Goal: Task Accomplishment & Management: Use online tool/utility

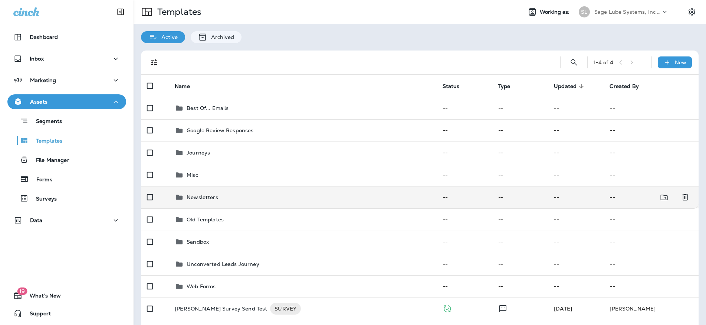
click at [221, 194] on div "Newsletters" at bounding box center [303, 197] width 256 height 9
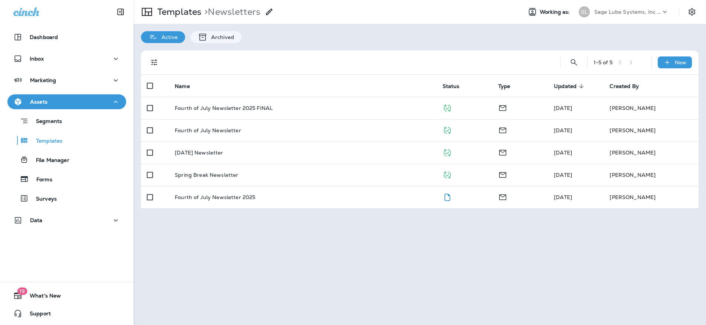
click at [306, 224] on div "Templates > Newsletters Working as: [PERSON_NAME] Lube Systems, Inc dba LOF Xpr…" at bounding box center [420, 162] width 573 height 325
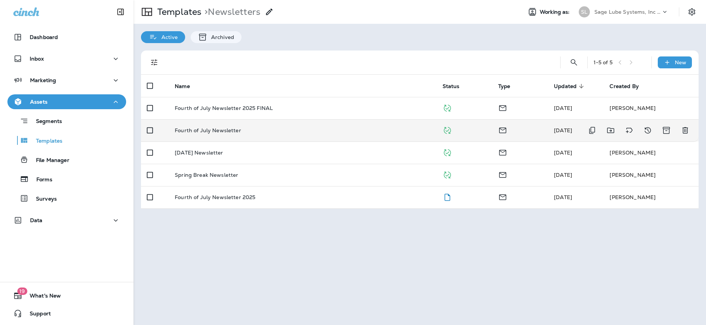
click at [223, 131] on p "Fourth of July Newsletter" at bounding box center [208, 130] width 66 height 6
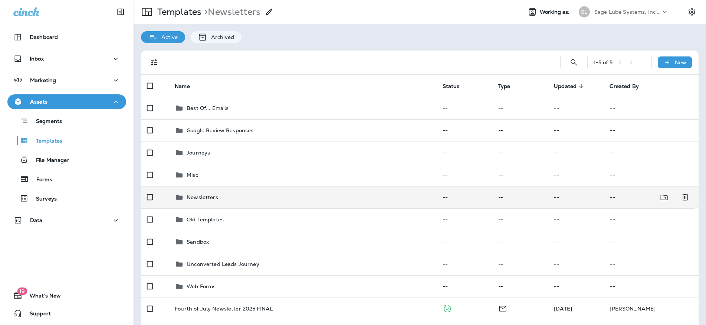
click at [204, 196] on p "Newsletters" at bounding box center [203, 197] width 32 height 6
click at [203, 196] on p "Newsletters" at bounding box center [203, 197] width 32 height 6
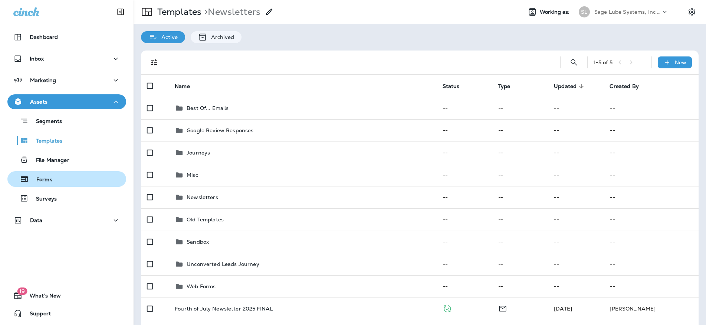
scroll to position [0, 0]
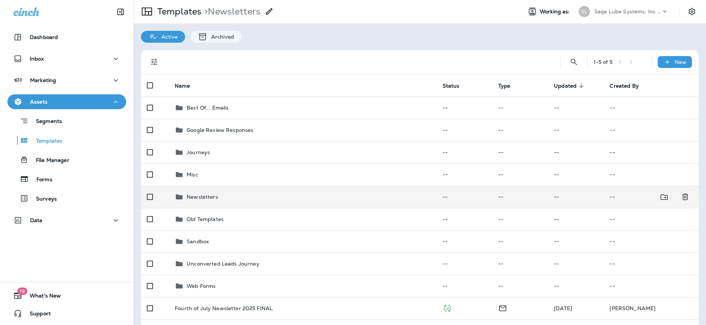
click at [203, 197] on p "Newsletters" at bounding box center [203, 197] width 32 height 6
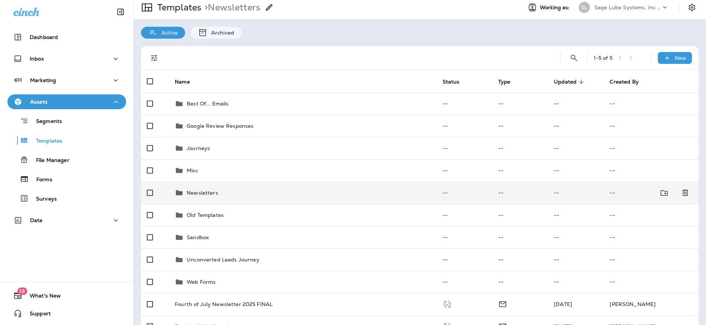
click at [199, 193] on p "Newsletters" at bounding box center [203, 193] width 32 height 6
click at [205, 191] on p "Newsletters" at bounding box center [203, 192] width 32 height 6
click at [327, 186] on td "Newsletters" at bounding box center [303, 191] width 268 height 22
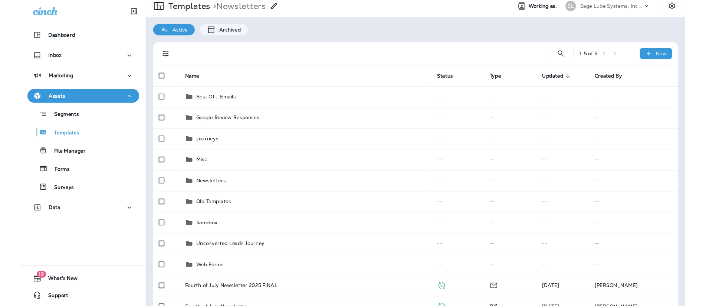
scroll to position [0, 0]
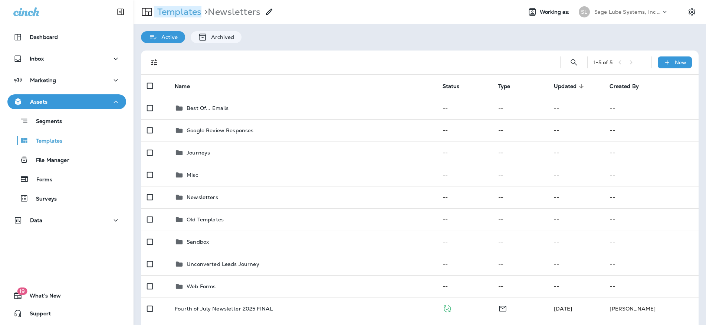
click at [183, 15] on p "Templates" at bounding box center [177, 11] width 47 height 11
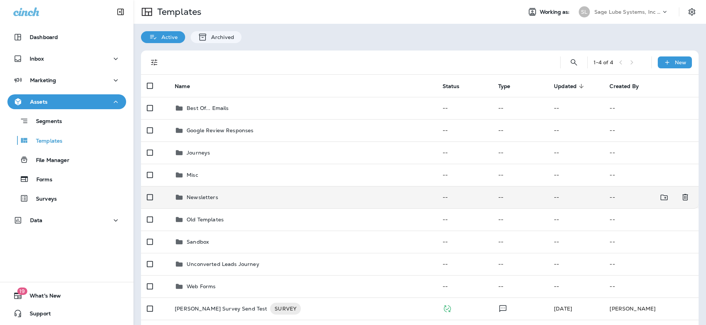
click at [204, 197] on p "Newsletters" at bounding box center [203, 197] width 32 height 6
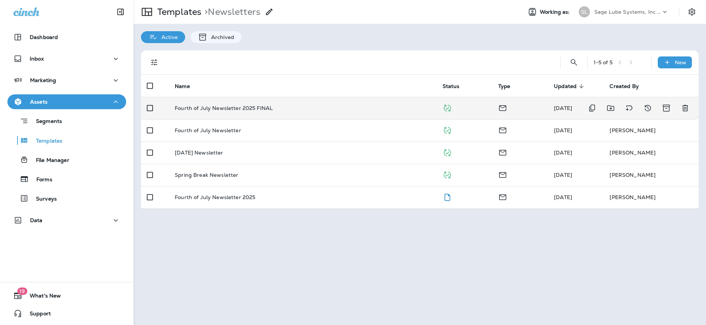
click at [224, 108] on p "Fourth of July Newsletter 2025 FINAL" at bounding box center [224, 108] width 98 height 6
